Goal: Register for event/course

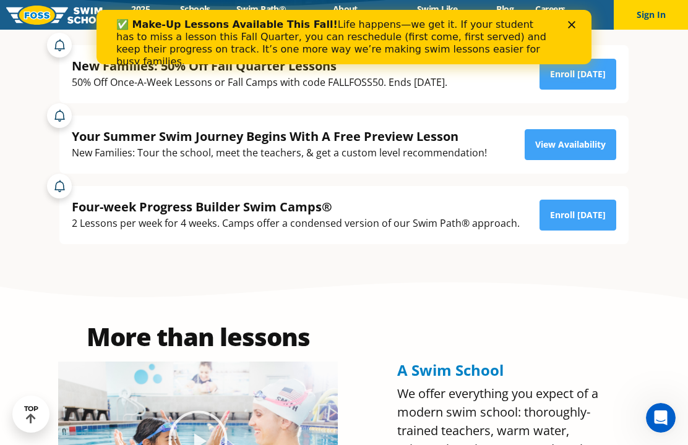
click at [447, 91] on div "50% Off Once-A-Week Lessons or Fall Camps with code FALLFOSS50. Ends September …" at bounding box center [260, 82] width 376 height 17
click at [92, 74] on div "New Families: 50% Off Fall Quarter Lessons" at bounding box center [260, 66] width 376 height 17
click at [108, 74] on div "New Families: 50% Off Fall Quarter Lessons" at bounding box center [260, 66] width 376 height 17
click at [574, 27] on polygon "Close" at bounding box center [571, 24] width 7 height 7
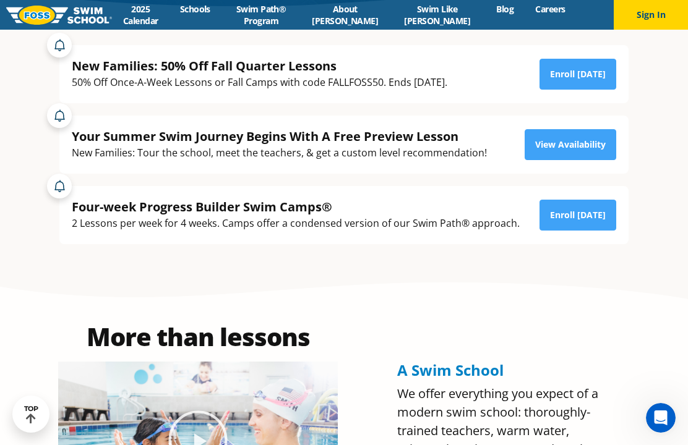
click at [116, 74] on div "New Families: 50% Off Fall Quarter Lessons" at bounding box center [260, 66] width 376 height 17
click at [401, 232] on div "2 Lessons per week for 4 weeks. Camps offer a condensed version of our Swim Pat…" at bounding box center [296, 223] width 448 height 17
click at [353, 232] on div "2 Lessons per week for 4 weeks. Camps offer a condensed version of our Swim Pat…" at bounding box center [296, 223] width 448 height 17
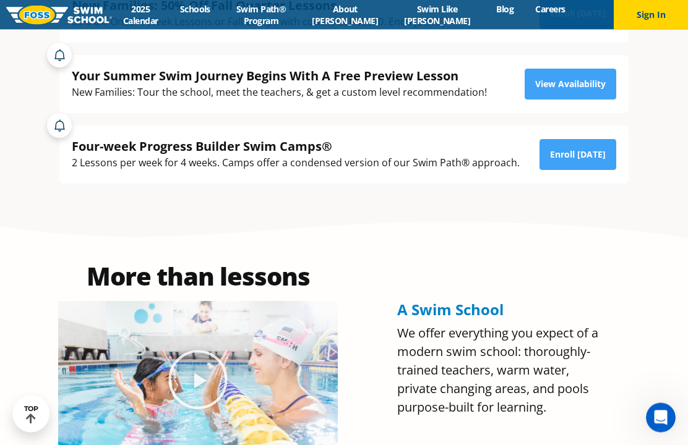
scroll to position [359, 0]
click at [600, 170] on link "Enroll [DATE]" at bounding box center [578, 154] width 77 height 31
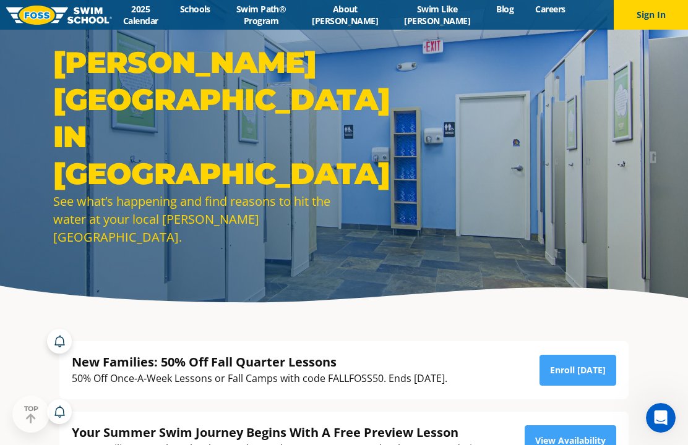
scroll to position [0, 0]
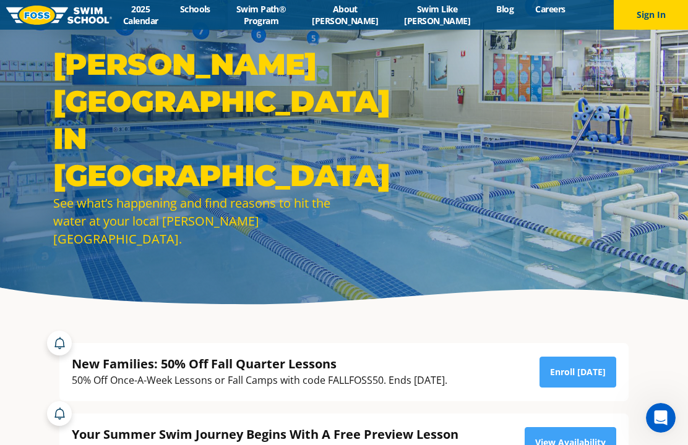
click at [201, 24] on li "Schools" at bounding box center [195, 15] width 52 height 24
click at [210, 14] on link "Schools" at bounding box center [195, 9] width 52 height 12
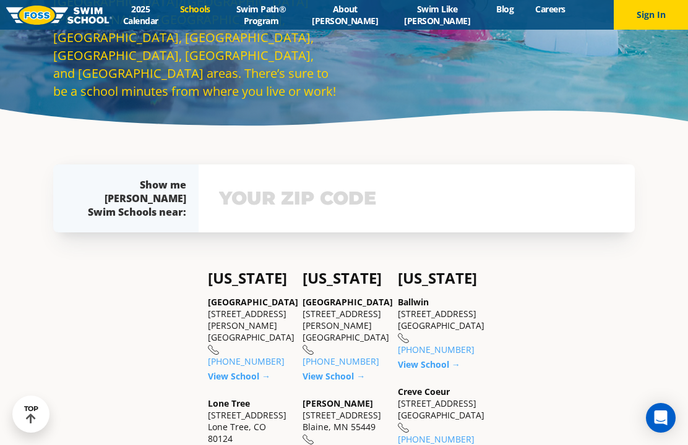
scroll to position [176, 0]
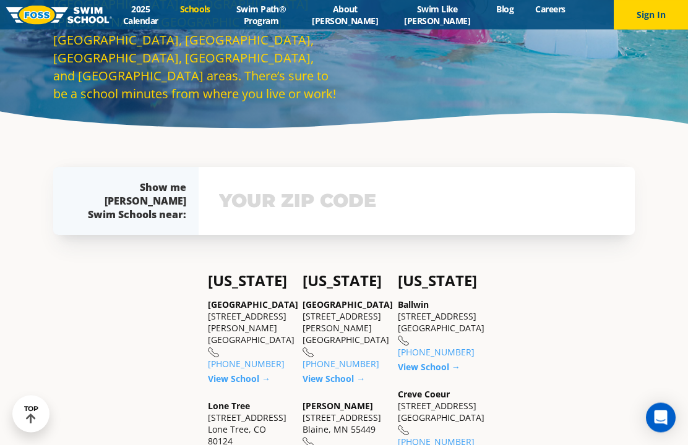
click at [300, 15] on link "Swim Path® Program" at bounding box center [261, 15] width 80 height 24
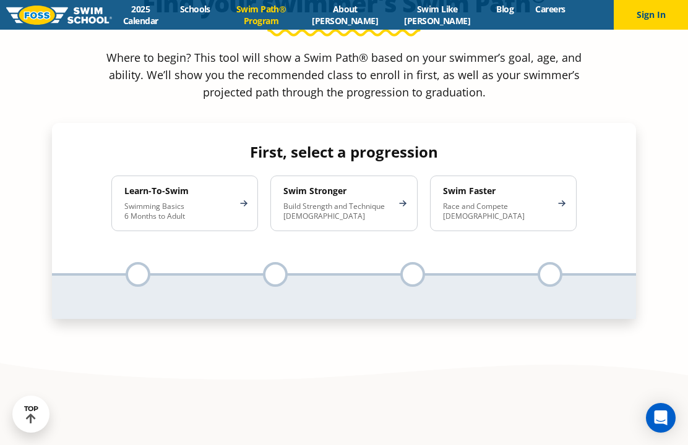
scroll to position [1185, 0]
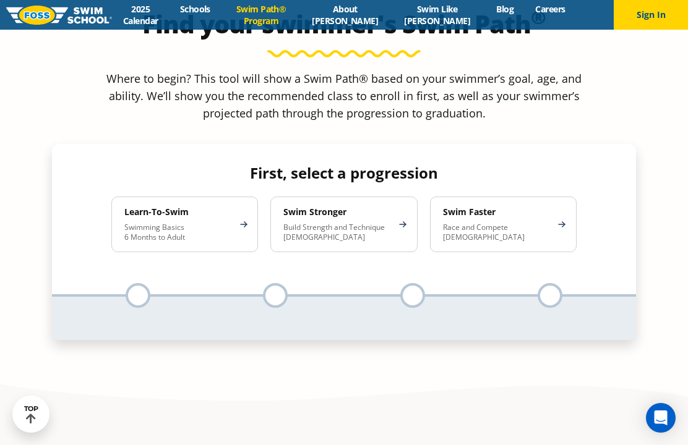
click at [221, 197] on div "Learn-To-Swim Swimming Basics 6 Months to Adult" at bounding box center [184, 225] width 147 height 56
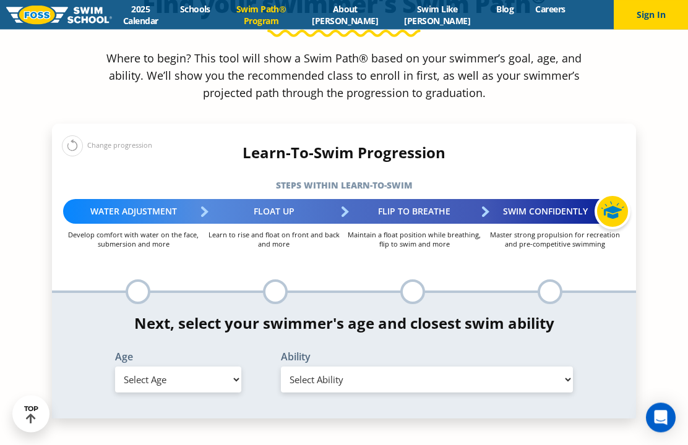
click at [220, 368] on select "Select Age 6 months - 1 year 1 year 2 years 3 years 4 years 5 years 6 years 7 y…" at bounding box center [178, 381] width 126 height 26
select select "4-years"
click at [330, 367] on select "Select Ability First in-water experience When in the water, reliant on a life j…" at bounding box center [427, 380] width 292 height 26
select select "4-years-first-in-water-experience"
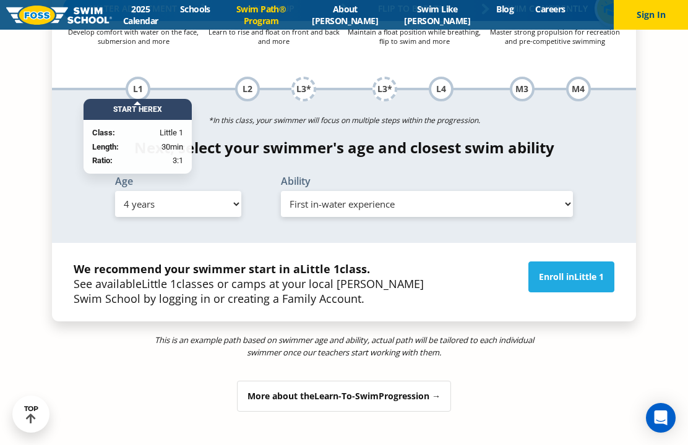
scroll to position [1409, 0]
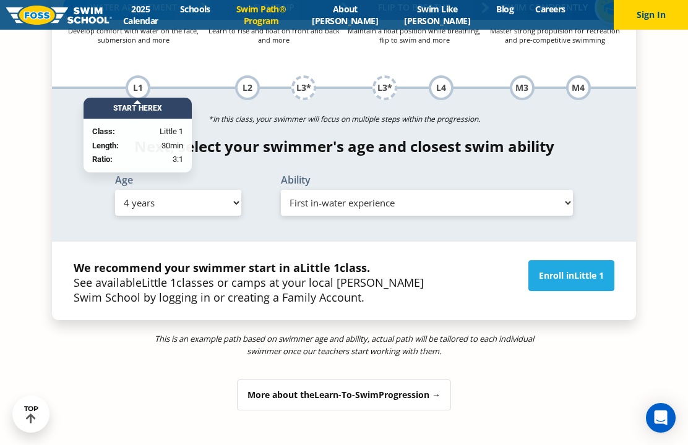
click at [371, 260] on p "We recommend your swimmer start in a Little 1 class. See available Little 1 cla…" at bounding box center [252, 282] width 356 height 45
click at [593, 270] on span "Little 1" at bounding box center [589, 276] width 30 height 12
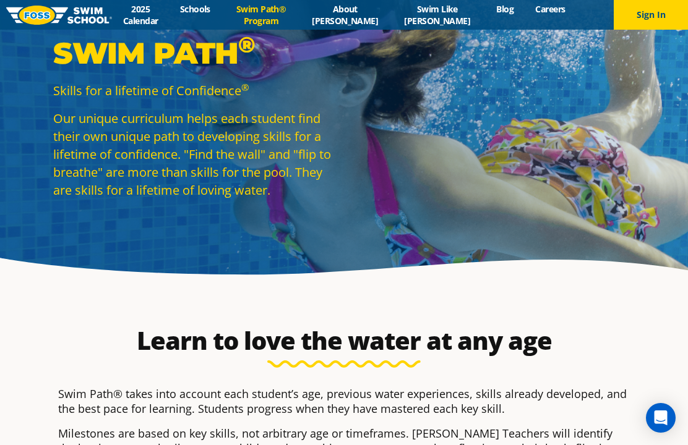
scroll to position [0, 0]
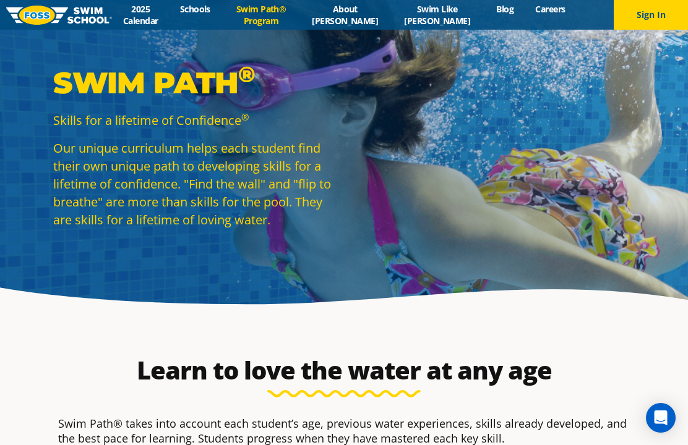
click at [158, 4] on link "2025 Calendar" at bounding box center [140, 15] width 57 height 24
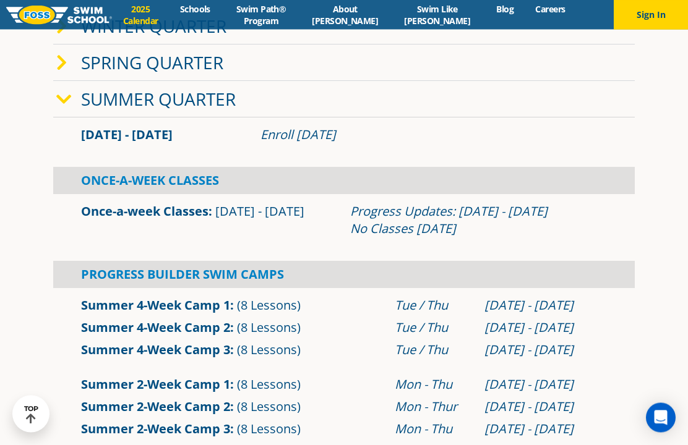
scroll to position [311, 0]
click at [60, 108] on icon at bounding box center [63, 99] width 15 height 17
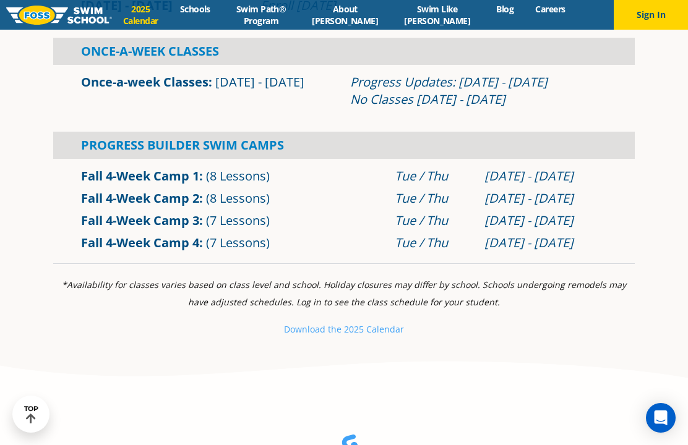
scroll to position [470, 0]
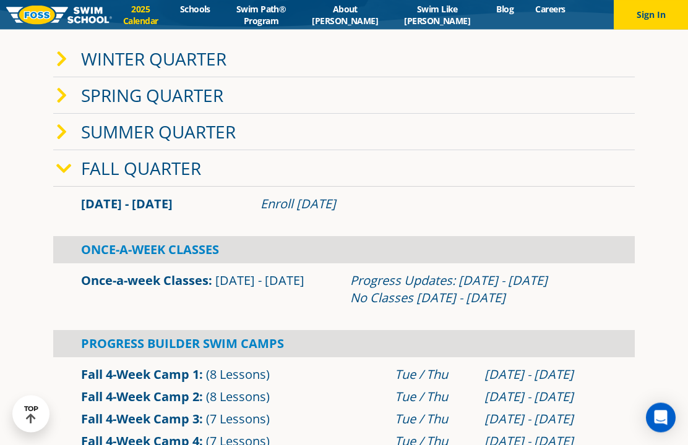
click at [64, 178] on icon at bounding box center [63, 169] width 15 height 17
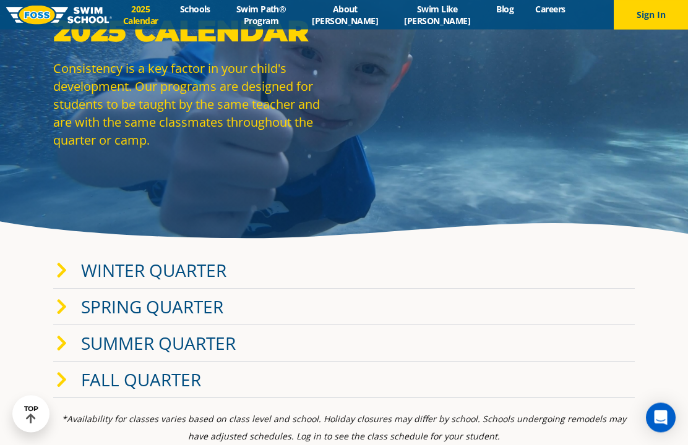
scroll to position [44, 0]
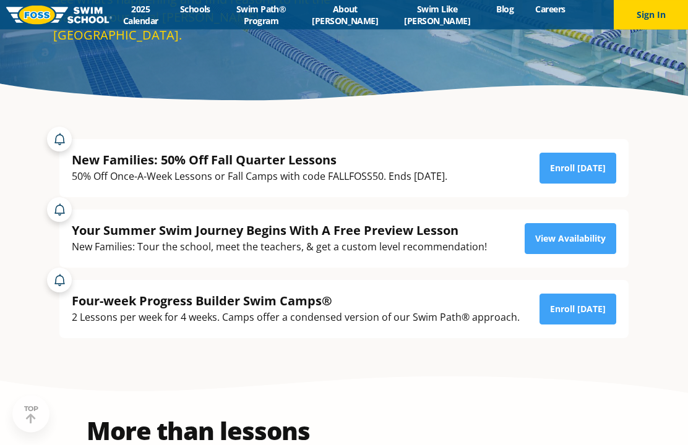
scroll to position [245, 0]
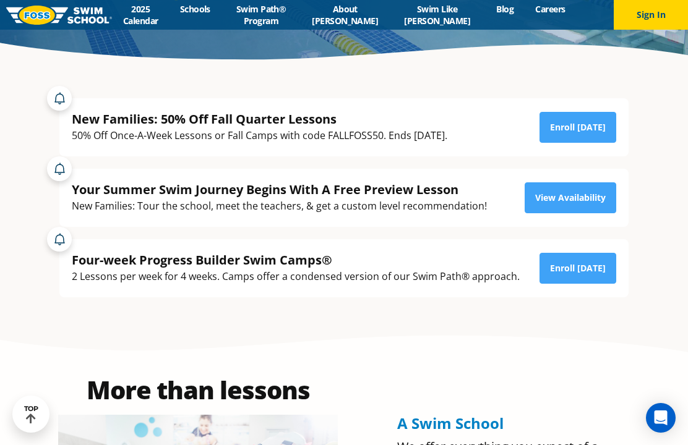
click at [592, 213] on link "View Availability" at bounding box center [571, 198] width 92 height 31
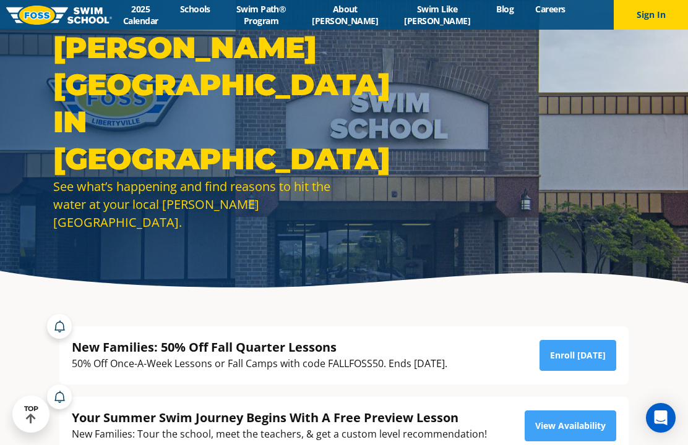
scroll to position [0, 0]
